Goal: Information Seeking & Learning: Get advice/opinions

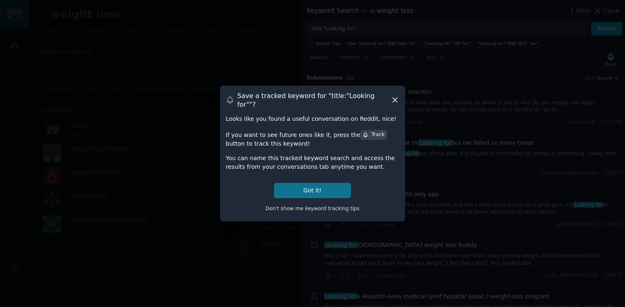
scroll to position [1054, 0]
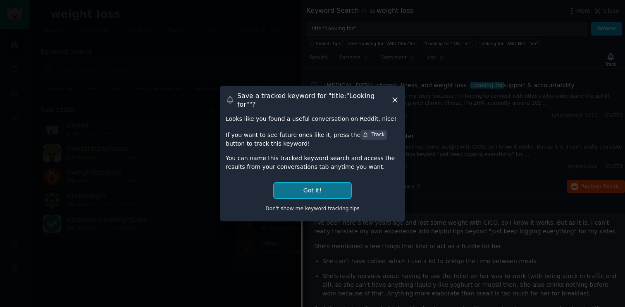
click at [322, 184] on button "Got it!" at bounding box center [312, 190] width 77 height 15
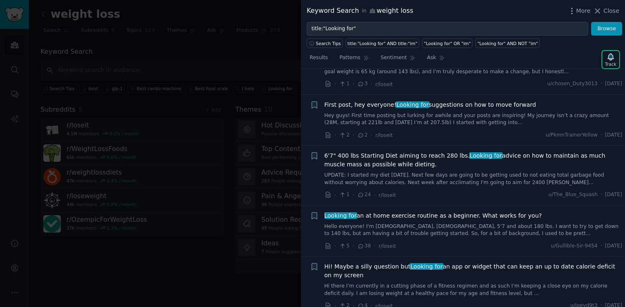
scroll to position [2667, 0]
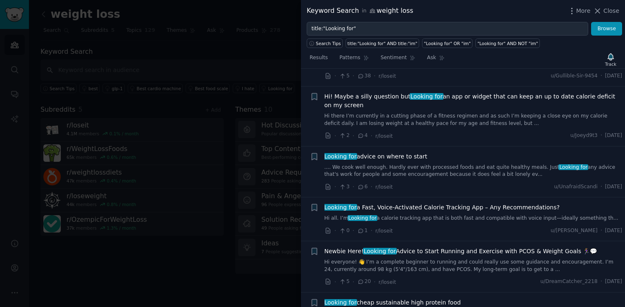
click at [271, 280] on div at bounding box center [312, 153] width 625 height 307
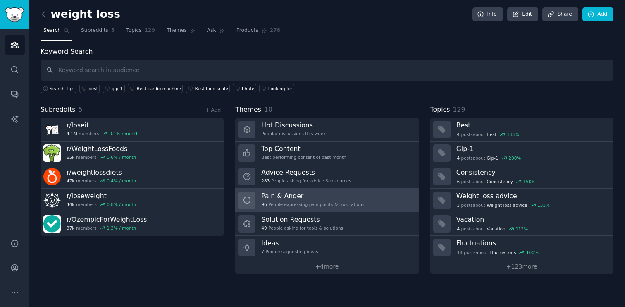
click at [292, 196] on h3 "Pain & Anger" at bounding box center [312, 195] width 103 height 9
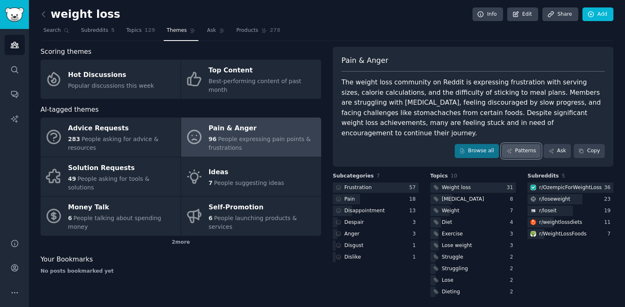
click at [531, 144] on link "Patterns" at bounding box center [521, 151] width 39 height 14
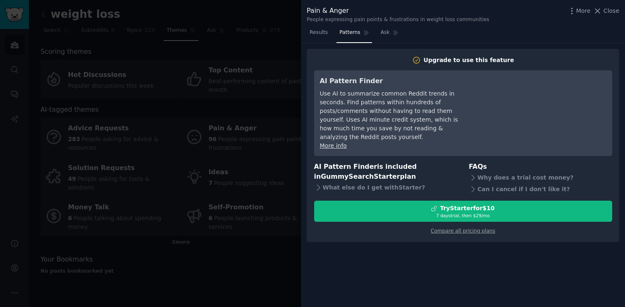
click at [268, 251] on div at bounding box center [312, 153] width 625 height 307
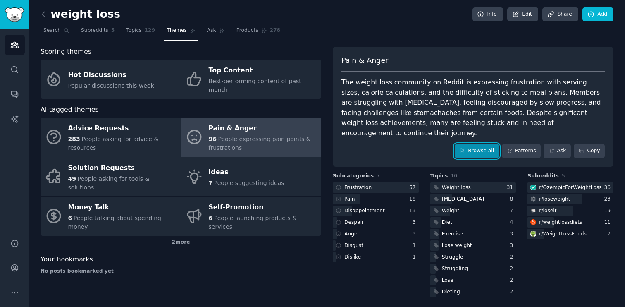
click at [478, 145] on link "Browse all" at bounding box center [477, 151] width 44 height 14
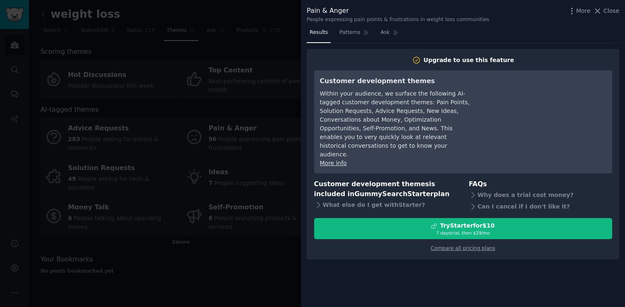
click at [255, 243] on div at bounding box center [312, 153] width 625 height 307
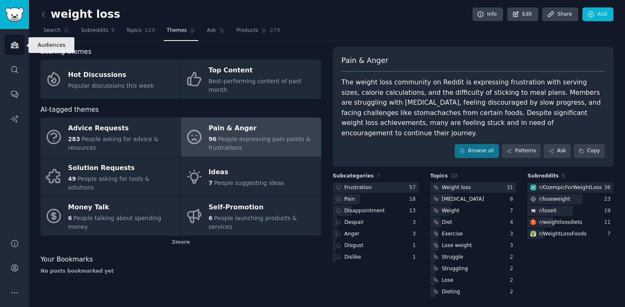
click at [12, 48] on icon "Sidebar" at bounding box center [14, 45] width 7 height 6
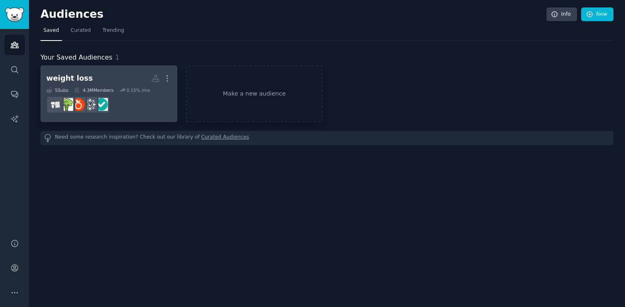
click at [104, 76] on h2 "weight loss More" at bounding box center [108, 78] width 125 height 14
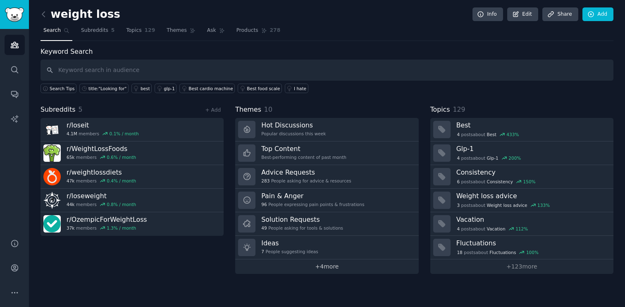
click at [332, 267] on link "+ 4 more" at bounding box center [326, 266] width 183 height 14
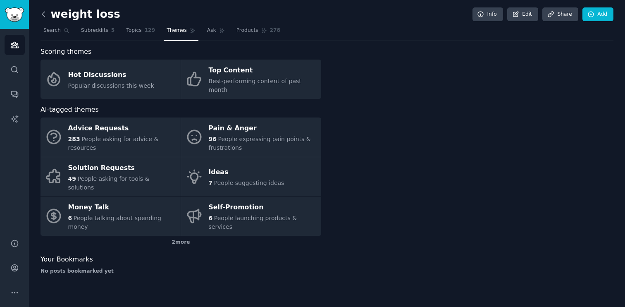
click at [43, 15] on icon at bounding box center [43, 14] width 9 height 9
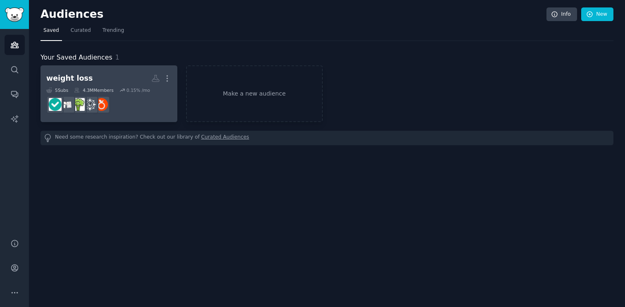
click at [125, 92] on icon at bounding box center [122, 90] width 6 height 6
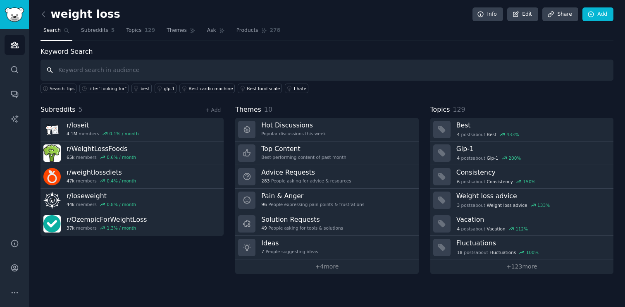
click at [279, 67] on input "text" at bounding box center [327, 70] width 573 height 21
type input "best provider"
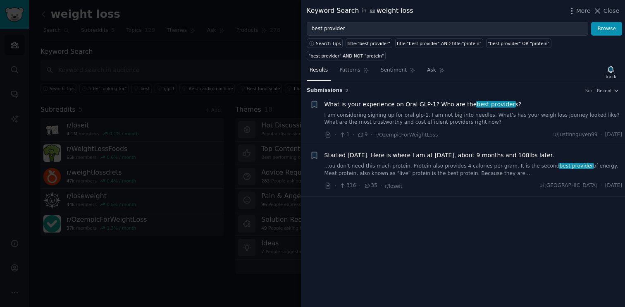
click at [384, 104] on span "What is your experience on Oral GLP-1? Who are the best provider s?" at bounding box center [423, 104] width 197 height 9
click at [288, 65] on div at bounding box center [312, 153] width 625 height 307
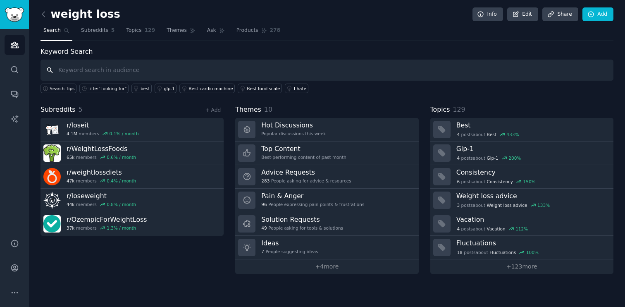
click at [108, 69] on input "text" at bounding box center [327, 70] width 573 height 21
type input "oral glp-1"
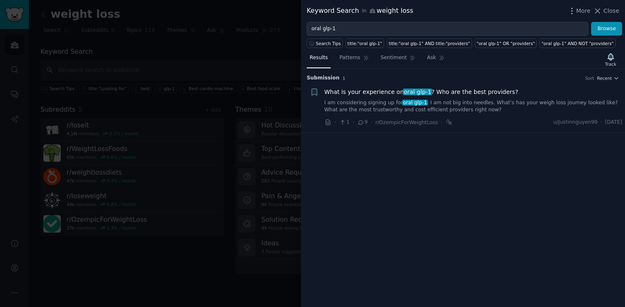
click at [182, 61] on div at bounding box center [312, 153] width 625 height 307
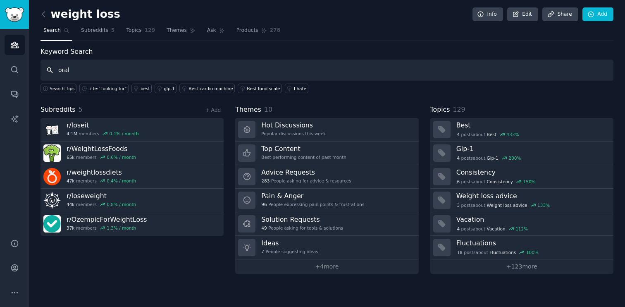
type input "oral"
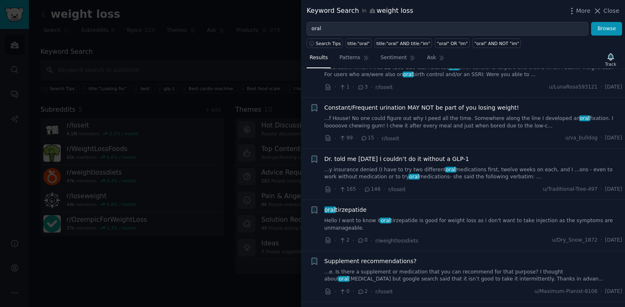
scroll to position [350, 0]
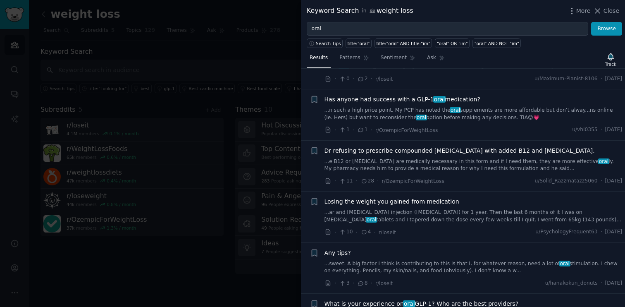
click at [264, 116] on div at bounding box center [312, 153] width 625 height 307
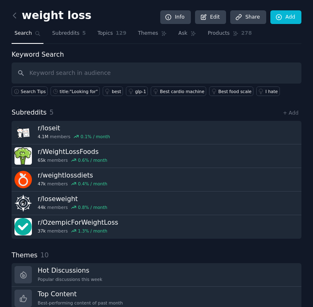
click at [96, 11] on div "weight loss Info Edit Share Add" at bounding box center [156, 17] width 289 height 20
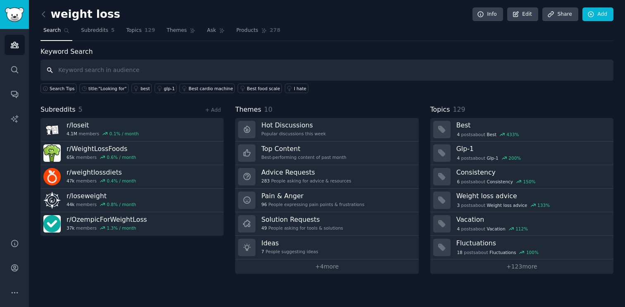
click at [354, 67] on input "text" at bounding box center [327, 70] width 573 height 21
type input "tirzepatide"
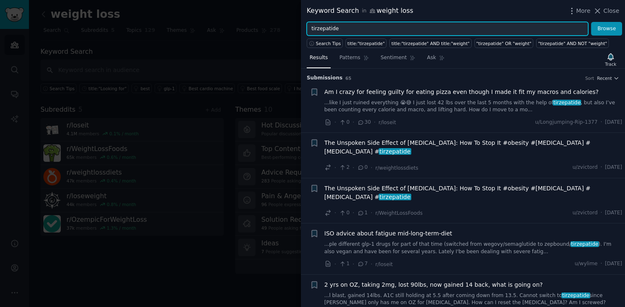
click at [369, 24] on input "tirzepatide" at bounding box center [448, 29] width 282 height 14
click at [591, 22] on button "Browse" at bounding box center [606, 29] width 31 height 14
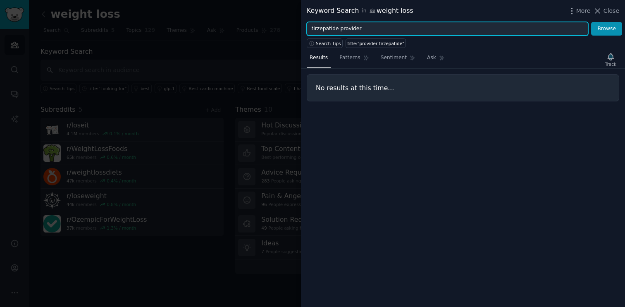
click at [591, 22] on button "Browse" at bounding box center [606, 29] width 31 height 14
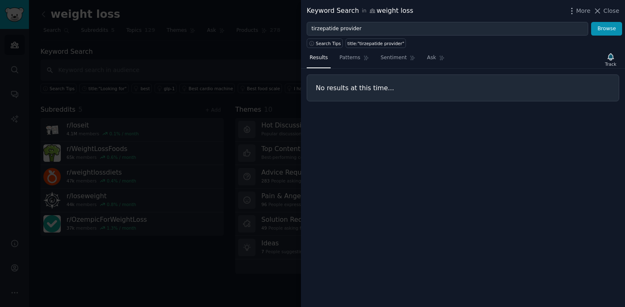
click at [401, 140] on div "Results Patterns Sentiment Ask Track No results at this time..." at bounding box center [463, 177] width 324 height 259
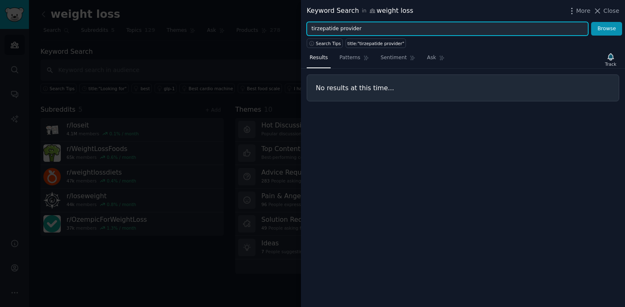
click at [354, 29] on input "tirzepatide provider" at bounding box center [448, 29] width 282 height 14
click at [591, 22] on button "Browse" at bounding box center [606, 29] width 31 height 14
click at [346, 27] on input "best tirzepatide" at bounding box center [448, 29] width 282 height 14
click at [591, 22] on button "Browse" at bounding box center [606, 29] width 31 height 14
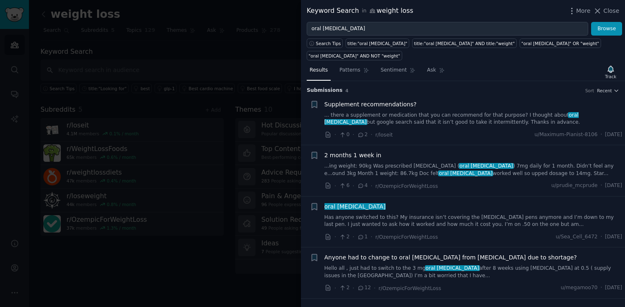
click at [377, 215] on link "Has anyone switched to this? My insurance isn’t covering the Ozempic pens anymo…" at bounding box center [474, 221] width 298 height 14
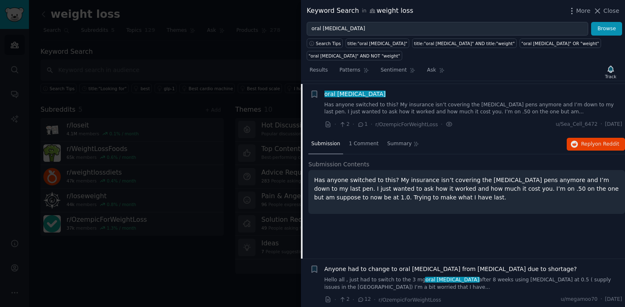
scroll to position [115, 0]
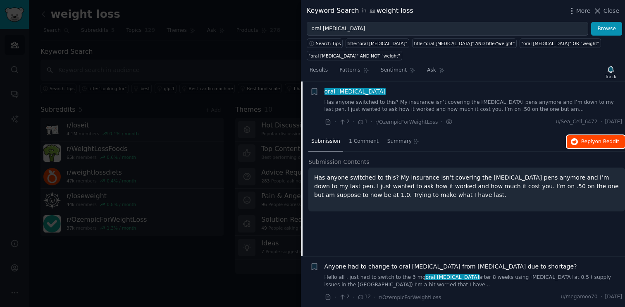
click at [582, 143] on span "Reply on Reddit" at bounding box center [600, 141] width 38 height 7
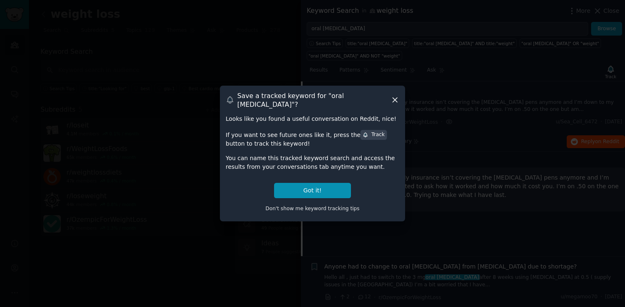
click at [395, 100] on icon at bounding box center [395, 100] width 5 height 5
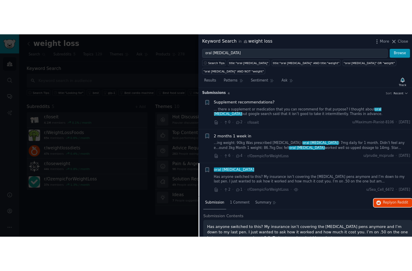
scroll to position [0, 0]
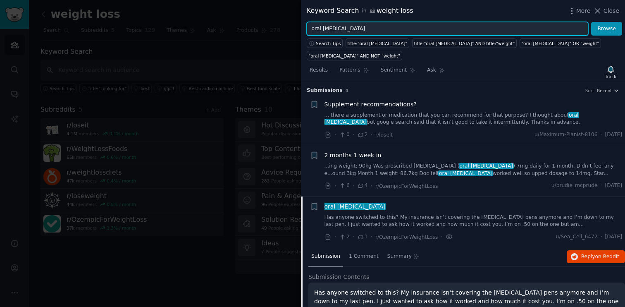
click at [351, 29] on input "oral semaglutide" at bounding box center [448, 29] width 282 height 14
click at [363, 30] on input "oral semaglutide" at bounding box center [448, 29] width 282 height 14
click at [333, 26] on input "oral semaglutide" at bounding box center [448, 29] width 282 height 14
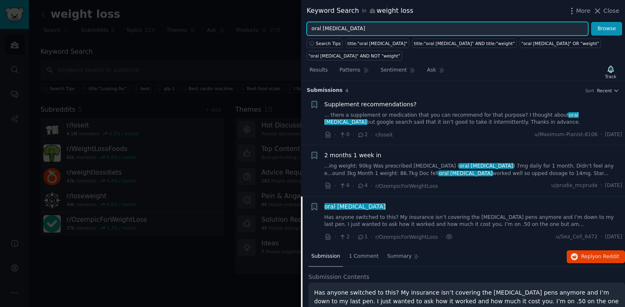
click at [333, 26] on input "oral semaglutide" at bounding box center [448, 29] width 282 height 14
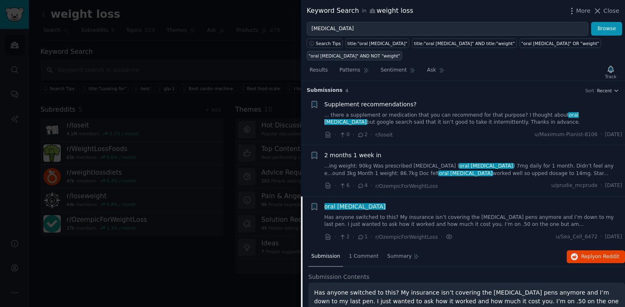
click at [340, 55] on div ""oral semaglutide" AND NOT "weight"" at bounding box center [355, 56] width 92 height 6
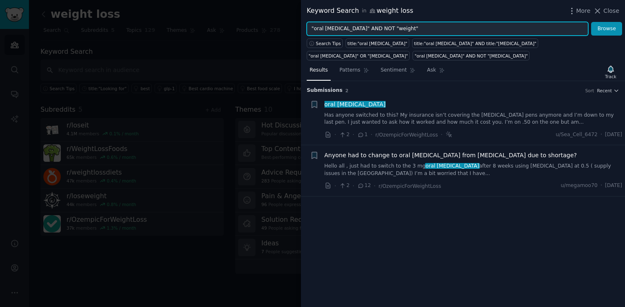
click at [392, 30] on input ""oral semaglutide" AND NOT "weight"" at bounding box center [448, 29] width 282 height 14
click at [383, 29] on input ""oral semaglutide" AND "weight"" at bounding box center [448, 29] width 282 height 14
click at [591, 22] on button "Browse" at bounding box center [606, 29] width 31 height 14
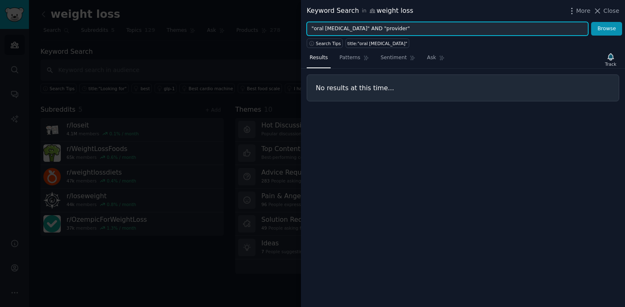
click at [339, 28] on input ""oral semaglutide" AND "provider"" at bounding box center [448, 29] width 282 height 14
click at [319, 29] on input ""oral semaglutide" AND "provider"" at bounding box center [448, 29] width 282 height 14
click at [591, 22] on button "Browse" at bounding box center [606, 29] width 31 height 14
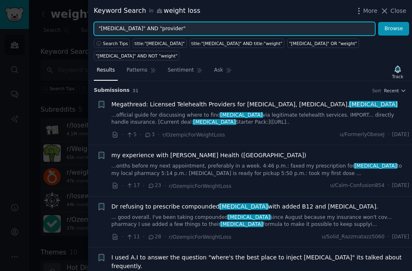
click at [209, 29] on input ""semaglutide" AND "provider"" at bounding box center [235, 29] width 282 height 14
click at [378, 22] on button "Browse" at bounding box center [393, 29] width 31 height 14
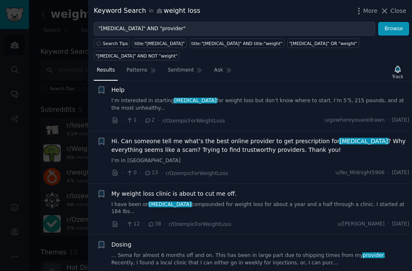
scroll to position [287, 0]
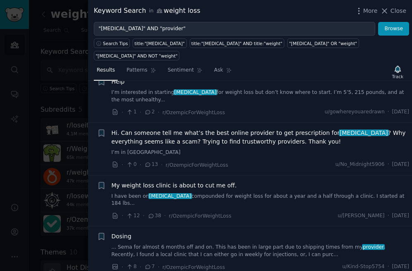
click at [223, 193] on link "I have been on semaglutide compounded for weight loss for about a year and a ha…" at bounding box center [261, 200] width 298 height 14
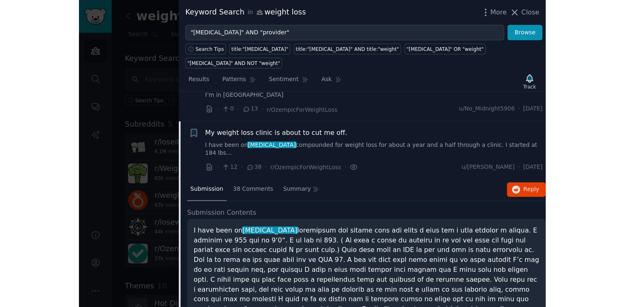
scroll to position [372, 0]
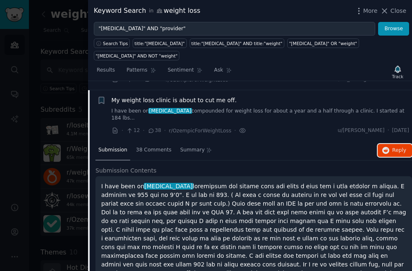
click at [396, 147] on span "Reply on Reddit" at bounding box center [399, 150] width 14 height 7
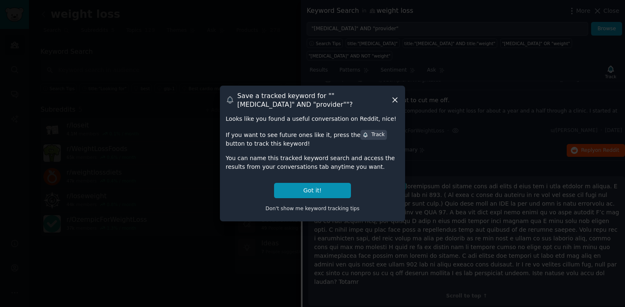
click at [400, 99] on div "Save a tracked keyword for " "semaglutide" AND "provider" "? Looks like you fou…" at bounding box center [312, 154] width 185 height 136
click at [393, 99] on icon at bounding box center [395, 100] width 9 height 9
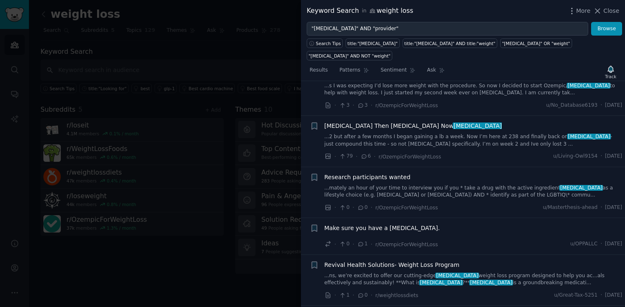
scroll to position [0, 0]
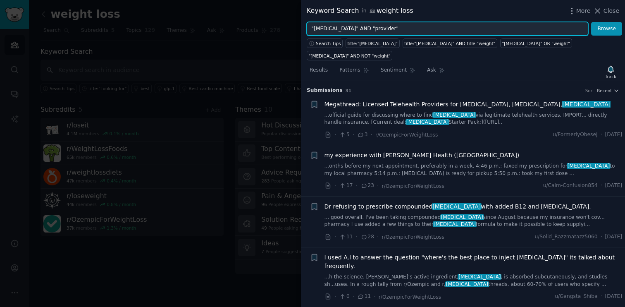
click at [370, 29] on input ""semaglutide" AND "provider"" at bounding box center [448, 29] width 282 height 14
click at [591, 22] on button "Browse" at bounding box center [606, 29] width 31 height 14
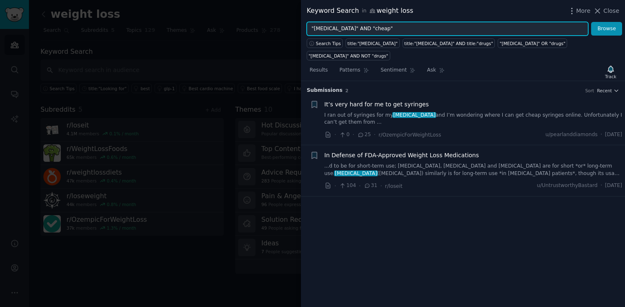
click at [371, 30] on input ""semaglutide" AND "cheap"" at bounding box center [448, 29] width 282 height 14
click at [332, 31] on input ""semaglutide" AND "cheap"" at bounding box center [448, 29] width 282 height 14
click at [591, 22] on button "Browse" at bounding box center [606, 29] width 31 height 14
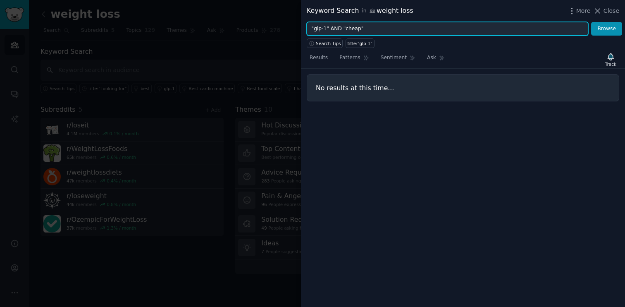
click at [353, 27] on input ""glp-1" AND "cheap"" at bounding box center [448, 29] width 282 height 14
click at [591, 22] on button "Browse" at bounding box center [606, 29] width 31 height 14
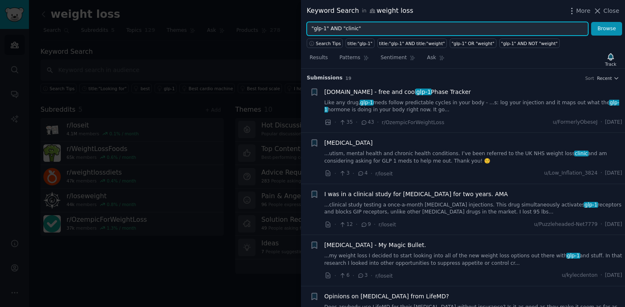
click at [352, 29] on input ""glp-1" AND "clinic"" at bounding box center [448, 29] width 282 height 14
click at [591, 22] on button "Browse" at bounding box center [606, 29] width 31 height 14
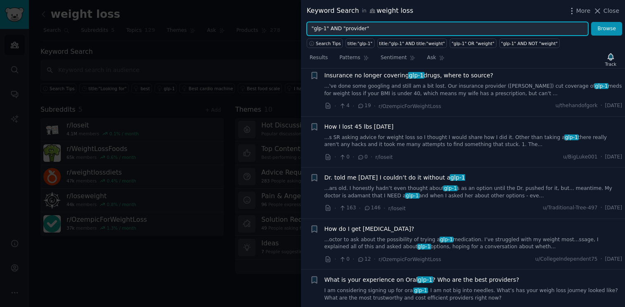
scroll to position [149, 0]
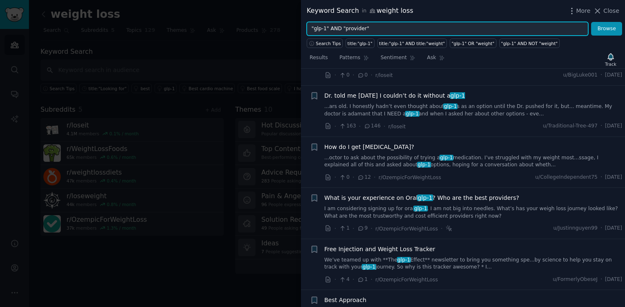
click at [356, 29] on input ""glp-1" AND "provider"" at bounding box center [448, 29] width 282 height 14
click at [319, 30] on input ""glp-1" AND "get"" at bounding box center [448, 29] width 282 height 14
type input ""semaglutide" AND "get""
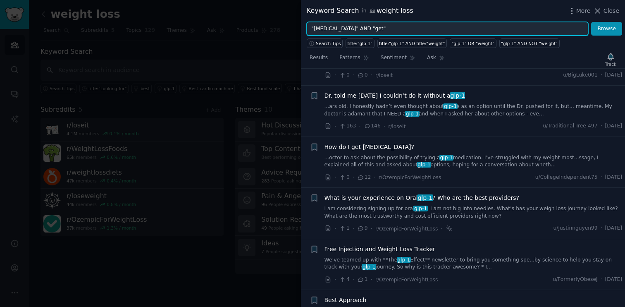
click at [591, 22] on button "Browse" at bounding box center [606, 29] width 31 height 14
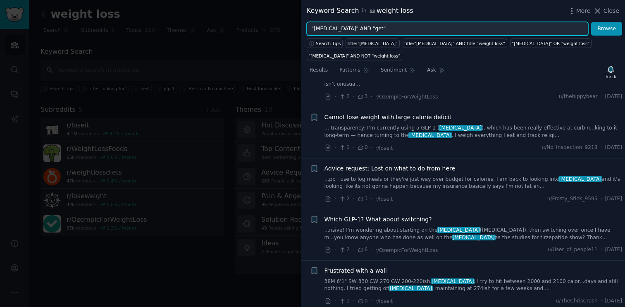
scroll to position [244, 0]
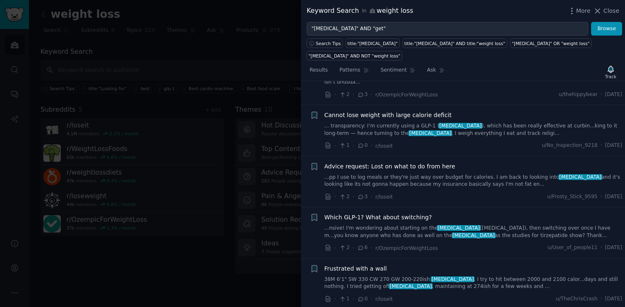
click at [376, 224] on link "...nsive! I'm wondering about starting on the semaglutide (Wegovy), then switch…" at bounding box center [474, 231] width 298 height 14
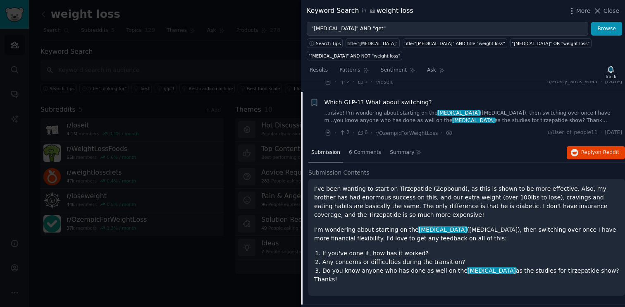
scroll to position [363, 0]
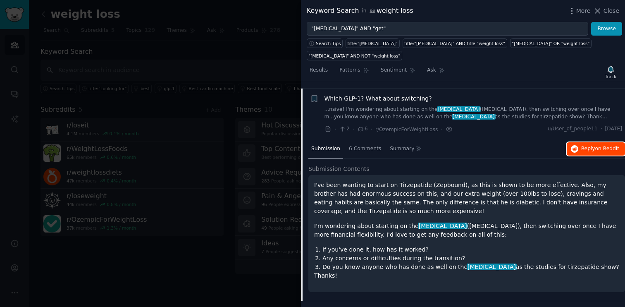
click at [602, 146] on span "on Reddit" at bounding box center [607, 149] width 24 height 6
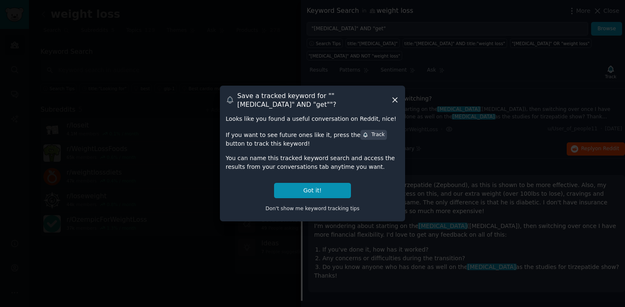
click at [363, 134] on div "Track" at bounding box center [374, 134] width 22 height 7
click at [333, 190] on button "Got it!" at bounding box center [312, 190] width 77 height 15
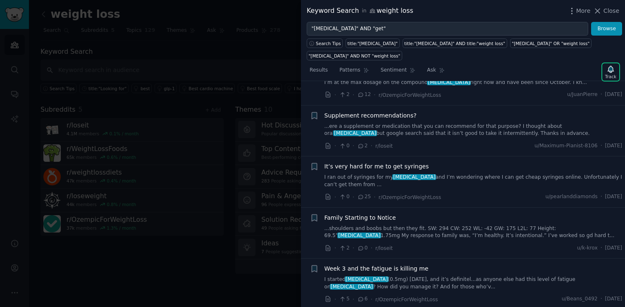
scroll to position [514, 0]
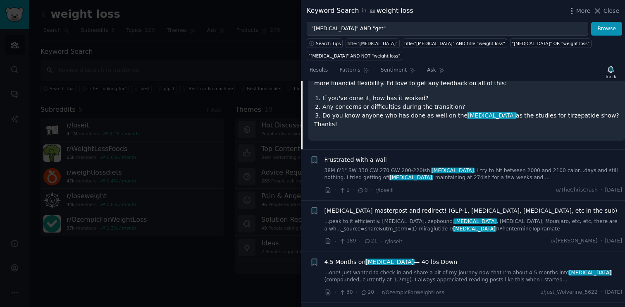
click at [212, 259] on div at bounding box center [312, 153] width 625 height 307
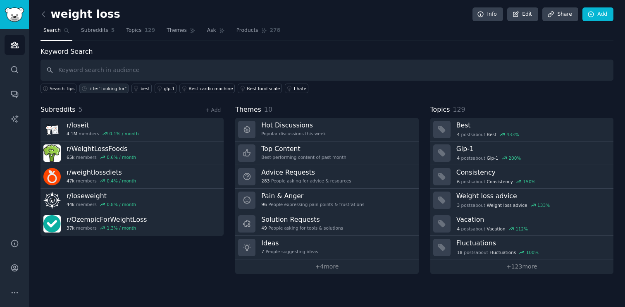
click at [96, 87] on div "title:"Looking for"" at bounding box center [107, 89] width 38 height 6
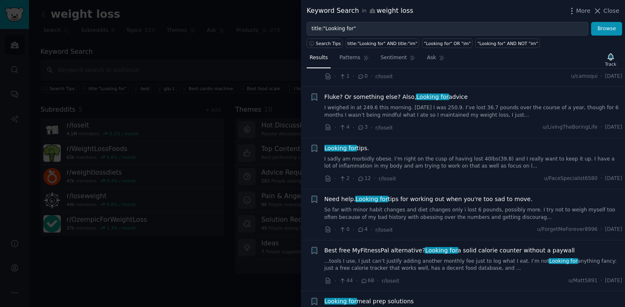
scroll to position [1607, 0]
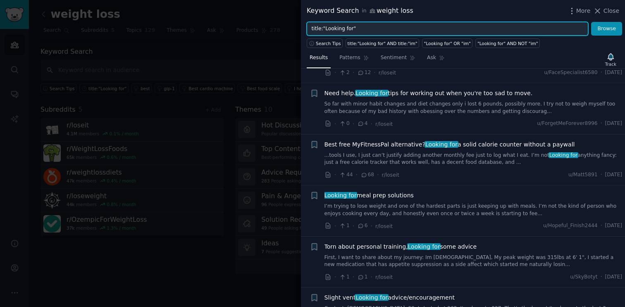
click at [349, 26] on input "title:"Looking for"" at bounding box center [448, 29] width 282 height 14
click at [330, 43] on span "Search Tips" at bounding box center [328, 44] width 25 height 6
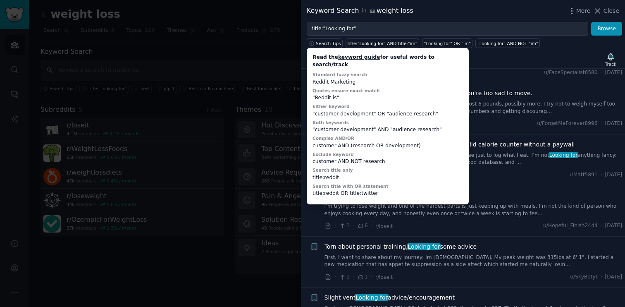
click at [257, 47] on div at bounding box center [312, 153] width 625 height 307
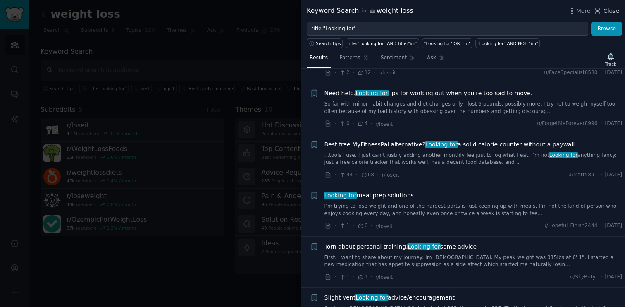
click at [601, 12] on icon at bounding box center [597, 11] width 9 height 9
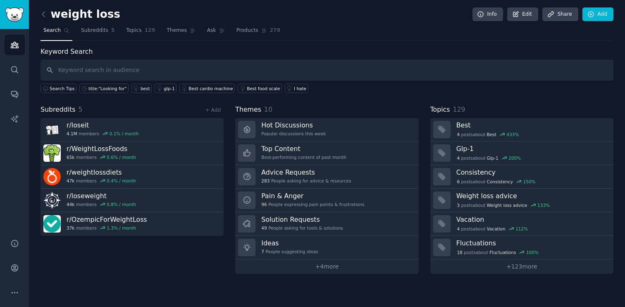
click at [290, 45] on div "weight loss Info Edit Share Add Search Subreddits 5 Topics 129 Themes Ask Produ…" at bounding box center [327, 143] width 573 height 262
click at [15, 23] on link "Sidebar" at bounding box center [14, 14] width 29 height 29
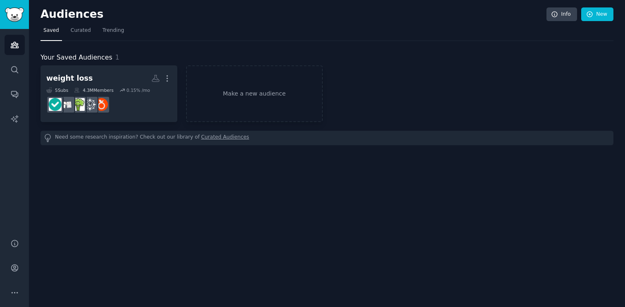
click at [201, 139] on link "Curated Audiences" at bounding box center [225, 138] width 48 height 9
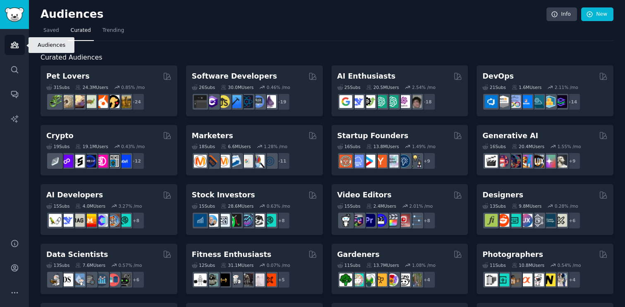
click at [11, 41] on icon "Sidebar" at bounding box center [14, 45] width 9 height 9
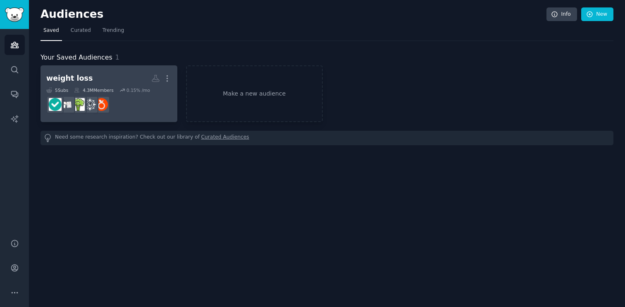
click at [64, 81] on div "weight loss" at bounding box center [69, 78] width 46 height 10
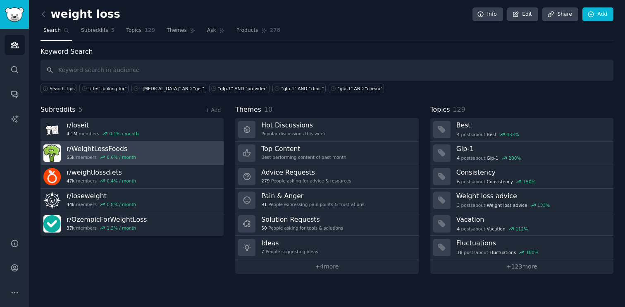
click at [95, 148] on h3 "r/ WeightLossFoods" at bounding box center [101, 148] width 69 height 9
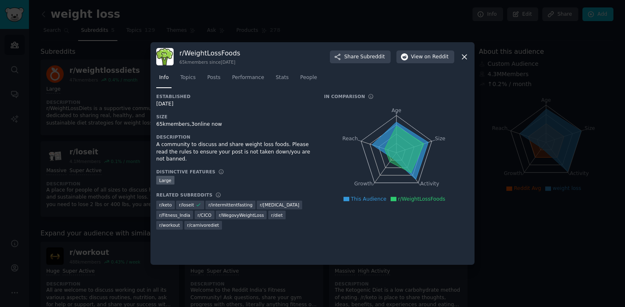
click at [95, 148] on div at bounding box center [312, 153] width 625 height 307
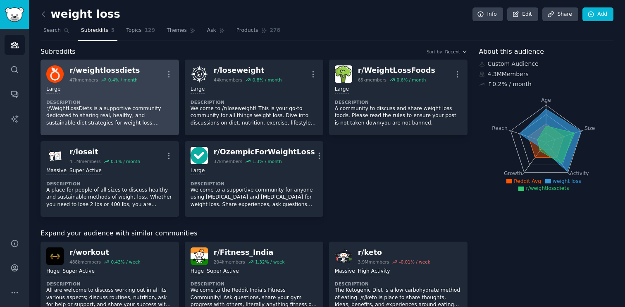
click at [111, 88] on div "Large" at bounding box center [109, 90] width 127 height 8
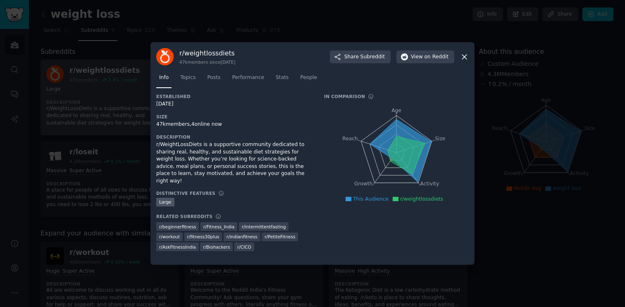
click at [111, 88] on div at bounding box center [312, 153] width 625 height 307
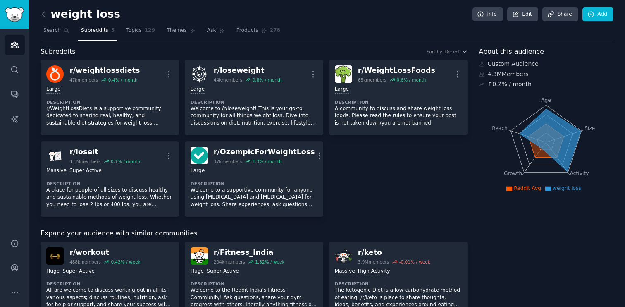
click at [59, 14] on h2 "weight loss" at bounding box center [81, 14] width 80 height 13
click at [44, 14] on icon at bounding box center [43, 14] width 9 height 9
click at [17, 21] on img "Sidebar" at bounding box center [14, 14] width 19 height 14
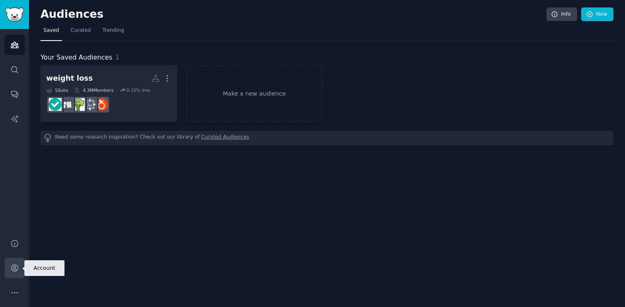
click at [14, 266] on icon "Sidebar" at bounding box center [14, 267] width 9 height 9
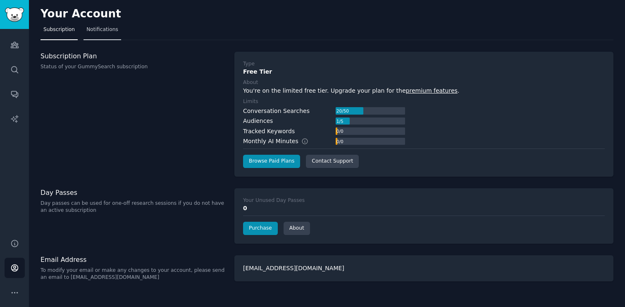
click at [99, 31] on span "Notifications" at bounding box center [102, 29] width 32 height 7
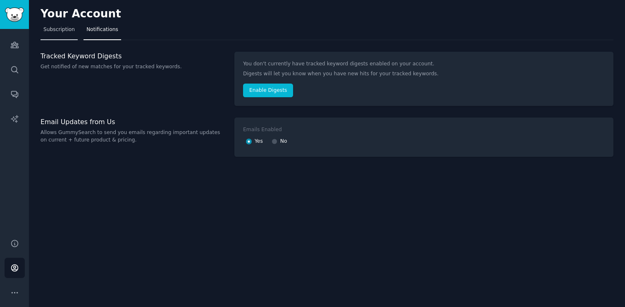
click at [62, 30] on span "Subscription" at bounding box center [58, 29] width 31 height 7
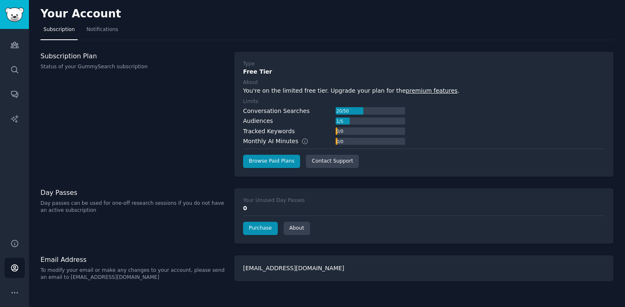
click at [426, 93] on link "premium features" at bounding box center [432, 90] width 52 height 7
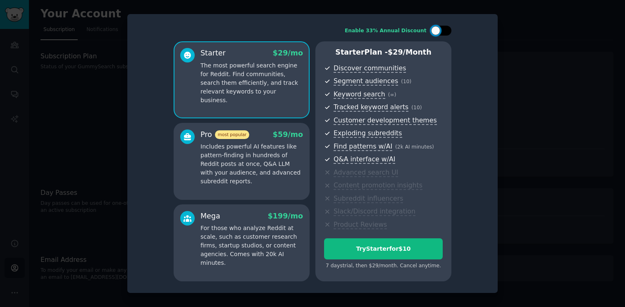
click at [445, 33] on div at bounding box center [441, 31] width 21 height 10
click at [445, 33] on div at bounding box center [446, 30] width 9 height 9
checkbox input "false"
click at [525, 81] on div at bounding box center [312, 153] width 625 height 307
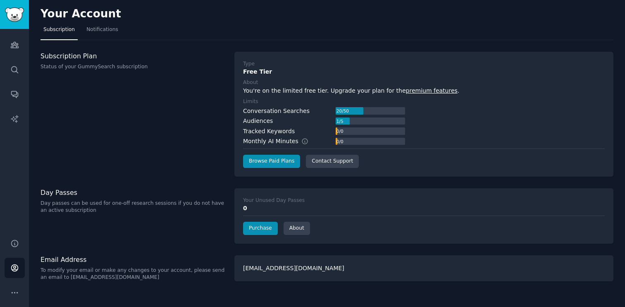
click at [339, 123] on div "1 / 5" at bounding box center [340, 120] width 8 height 7
click at [345, 136] on div "Conversation Searches 20 / 50 Audiences 1 / 5 Tracked Keywords 0 / 0 Monthly AI…" at bounding box center [324, 126] width 162 height 39
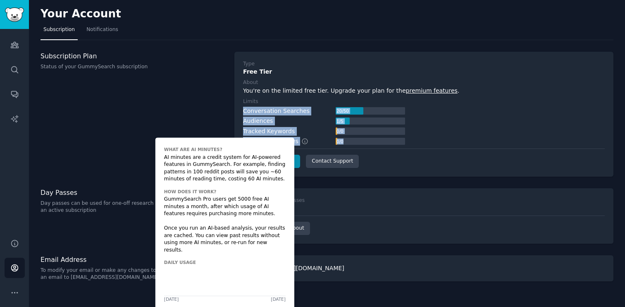
click at [302, 141] on icon at bounding box center [304, 141] width 7 height 7
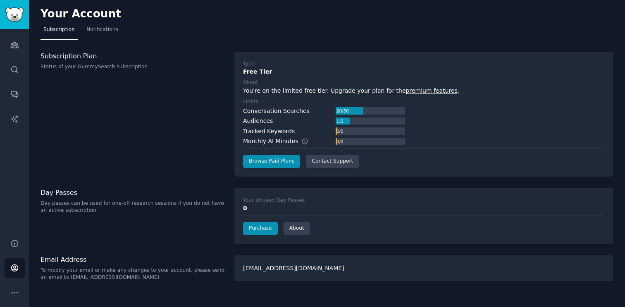
click at [319, 137] on div "Monthly AI Minutes 0 / 0" at bounding box center [324, 141] width 162 height 9
click at [301, 131] on div "Tracked Keywords 0 / 0" at bounding box center [324, 131] width 162 height 9
click at [21, 21] on img "Sidebar" at bounding box center [14, 14] width 19 height 14
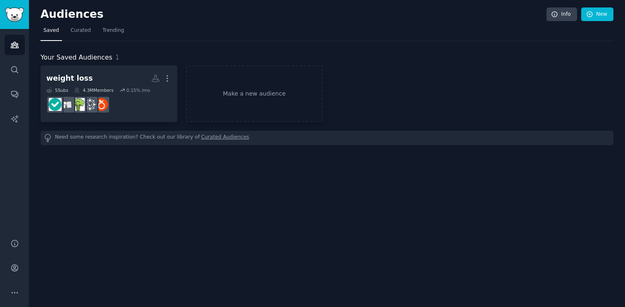
click at [202, 138] on link "Curated Audiences" at bounding box center [225, 138] width 48 height 9
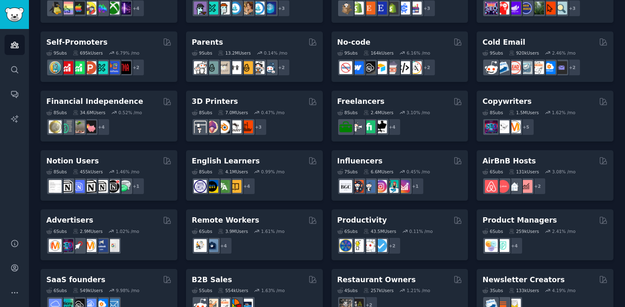
scroll to position [355, 0]
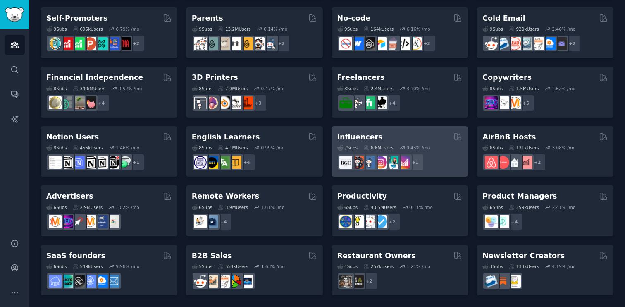
click at [377, 135] on div "Influencers" at bounding box center [399, 137] width 125 height 10
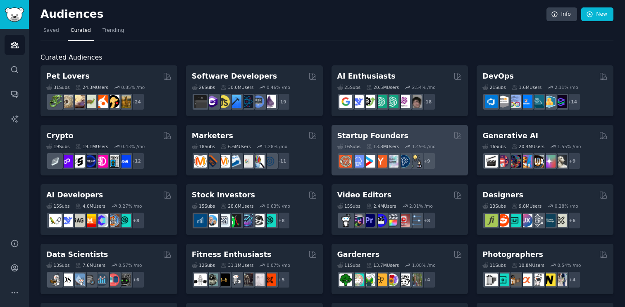
click at [375, 133] on h2 "Startup Founders" at bounding box center [372, 136] width 71 height 10
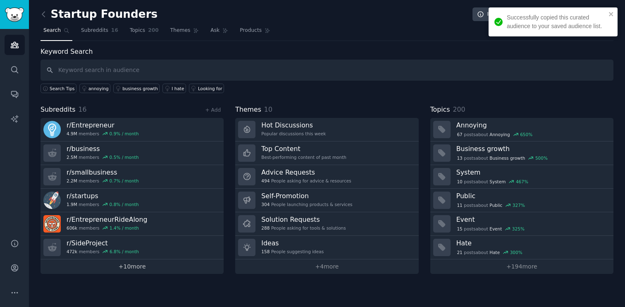
click at [141, 266] on link "+ 10 more" at bounding box center [132, 266] width 183 height 14
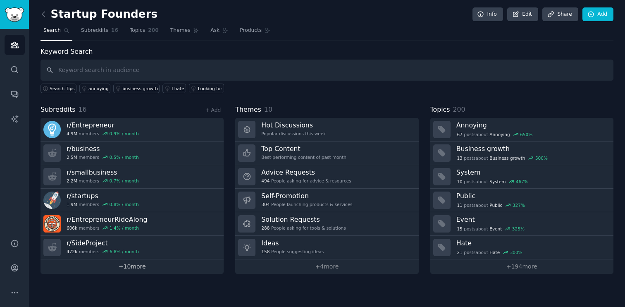
click at [134, 266] on link "+ 10 more" at bounding box center [132, 266] width 183 height 14
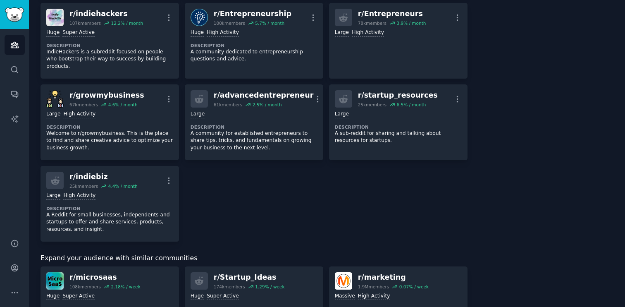
scroll to position [339, 0]
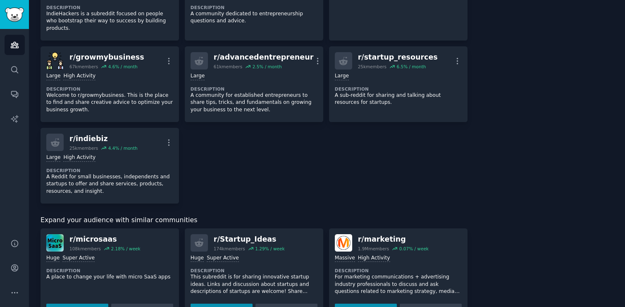
click at [144, 267] on dt "Description" at bounding box center [109, 270] width 127 height 6
click at [96, 234] on div "r/ microsaas" at bounding box center [104, 239] width 71 height 10
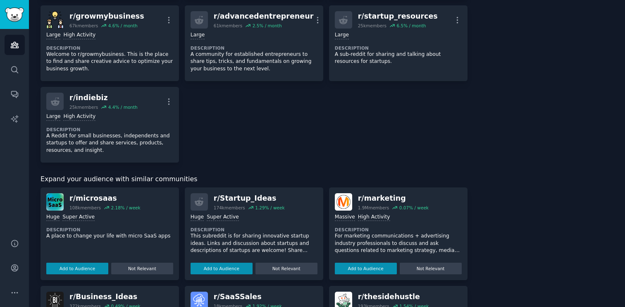
scroll to position [380, 0]
click at [93, 193] on div "r/ microsaas" at bounding box center [104, 198] width 71 height 10
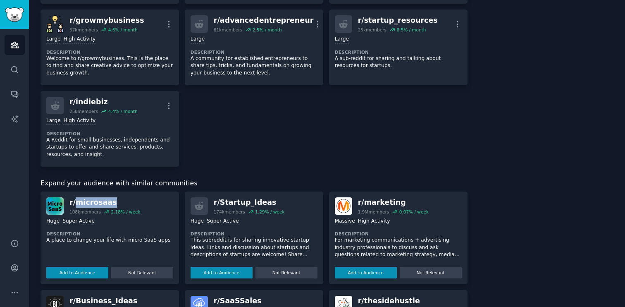
scroll to position [514, 0]
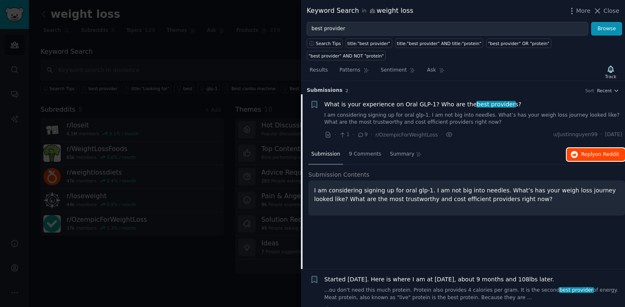
click at [583, 151] on span "Reply on Reddit" at bounding box center [600, 154] width 38 height 7
